Goal: Navigation & Orientation: Find specific page/section

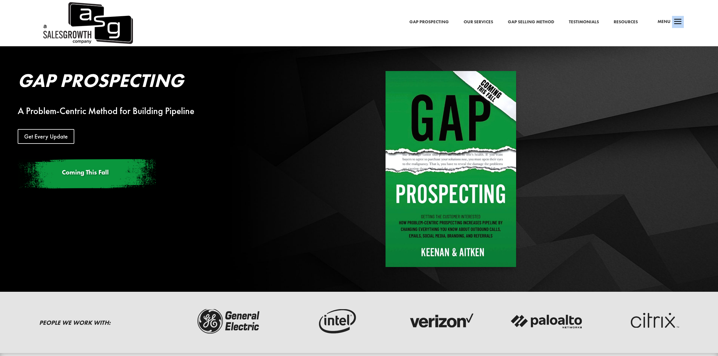
click at [677, 20] on span "a" at bounding box center [678, 22] width 12 height 12
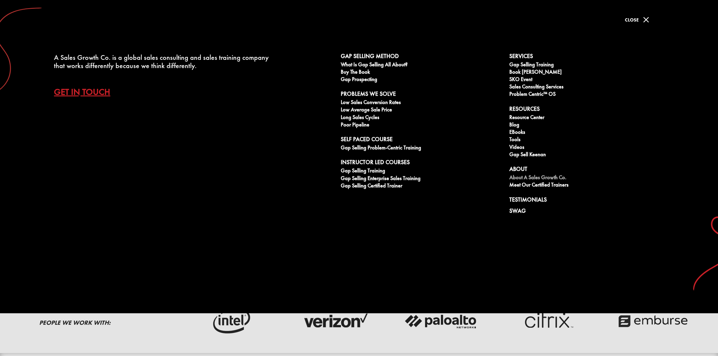
click at [532, 176] on link "About A Sales Growth Co." at bounding box center [590, 177] width 162 height 7
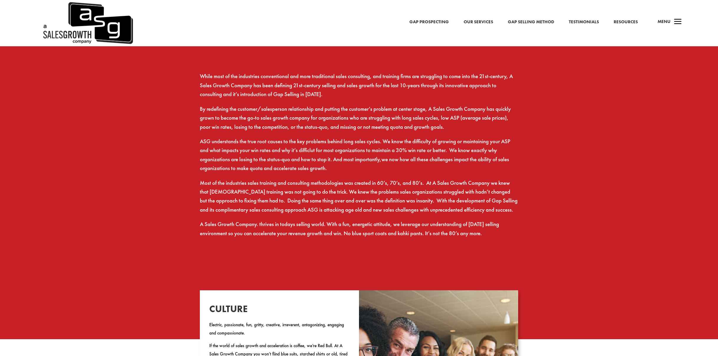
scroll to position [394, 0]
